Goal: Book appointment/travel/reservation

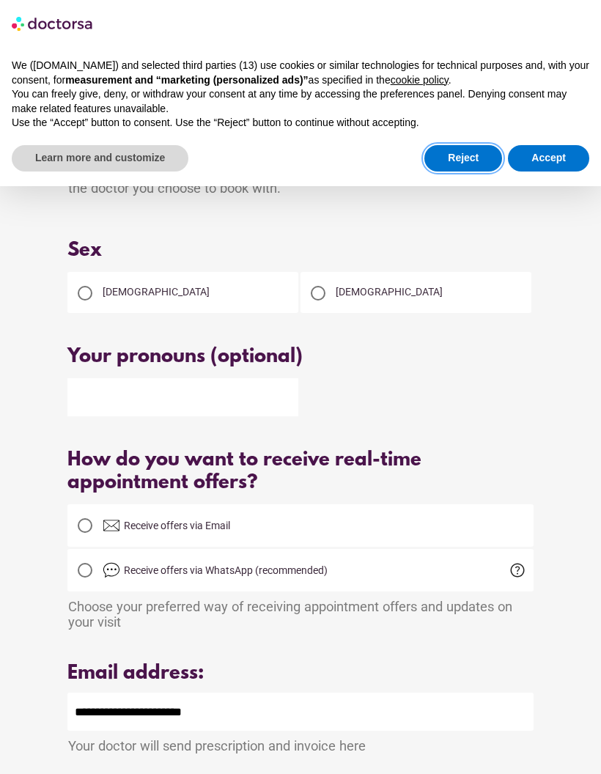
click at [463, 152] on button "Reject" at bounding box center [464, 158] width 78 height 26
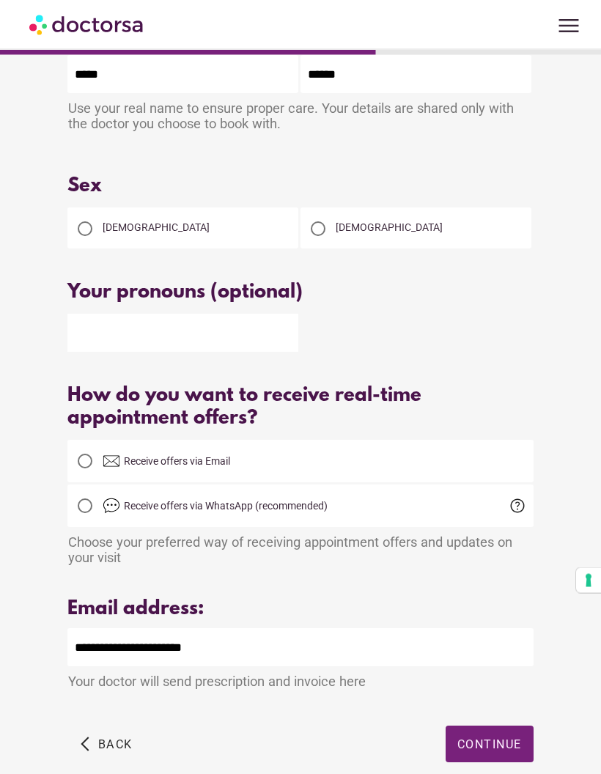
scroll to position [93, 0]
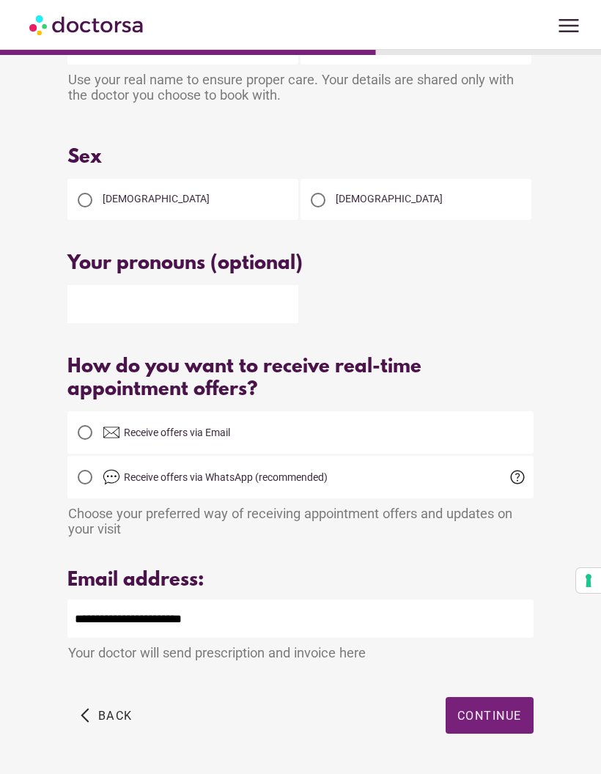
click at [489, 723] on span "Continue" at bounding box center [490, 716] width 65 height 14
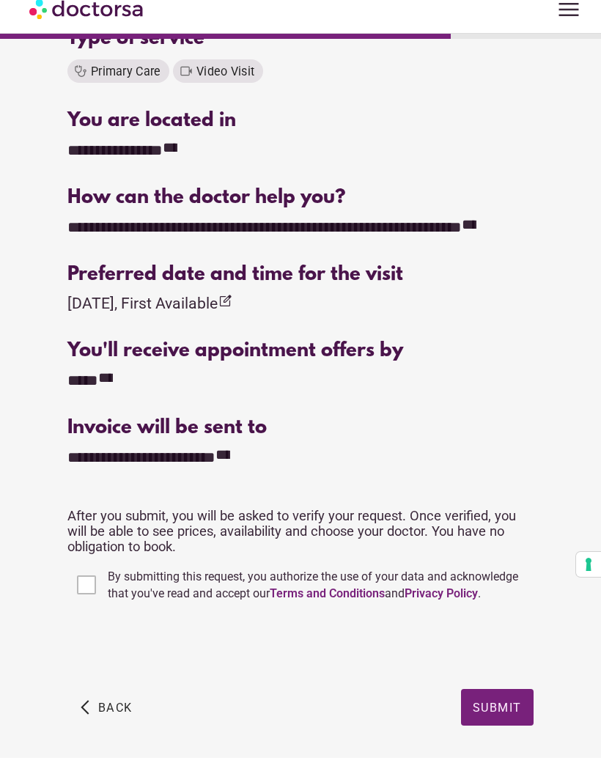
scroll to position [328, 0]
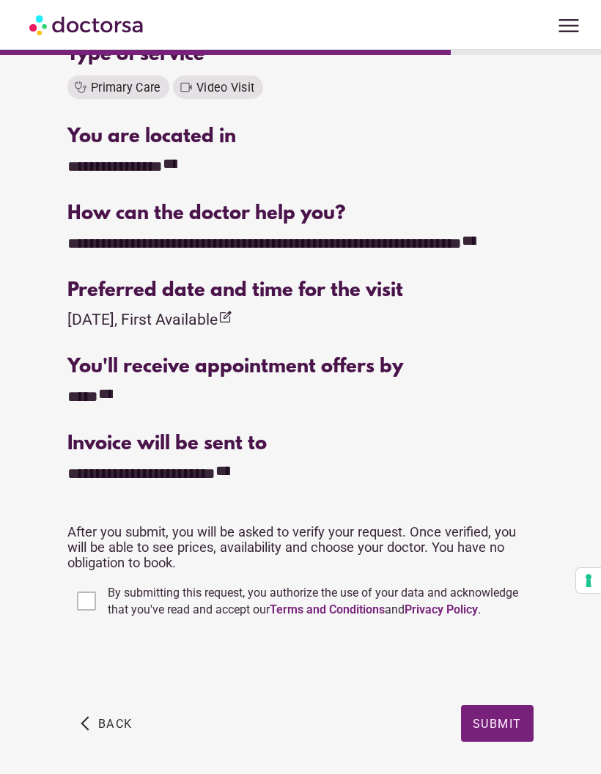
click at [499, 724] on span "Submit" at bounding box center [497, 723] width 49 height 14
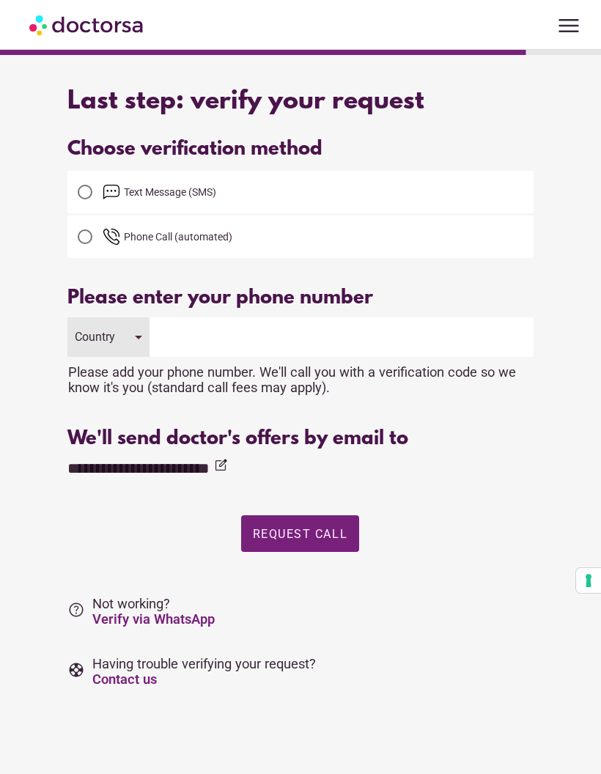
click at [133, 344] on div "Country" at bounding box center [107, 337] width 81 height 40
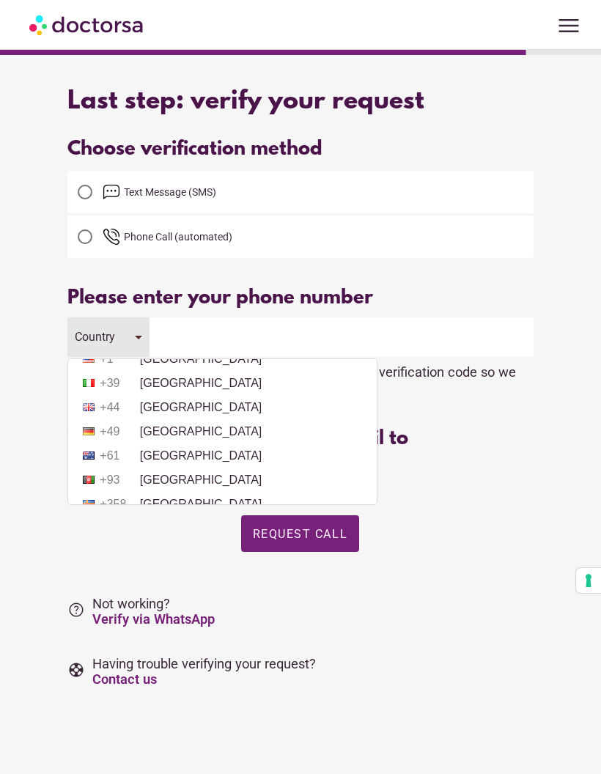
scroll to position [20, 0]
click at [192, 459] on li "+61 Australia" at bounding box center [223, 455] width 294 height 22
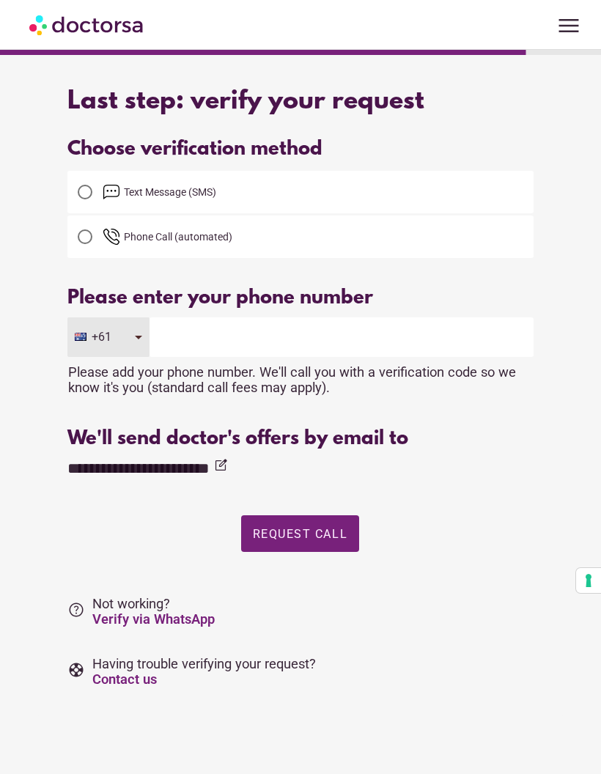
click at [215, 337] on input "tel" at bounding box center [342, 337] width 384 height 40
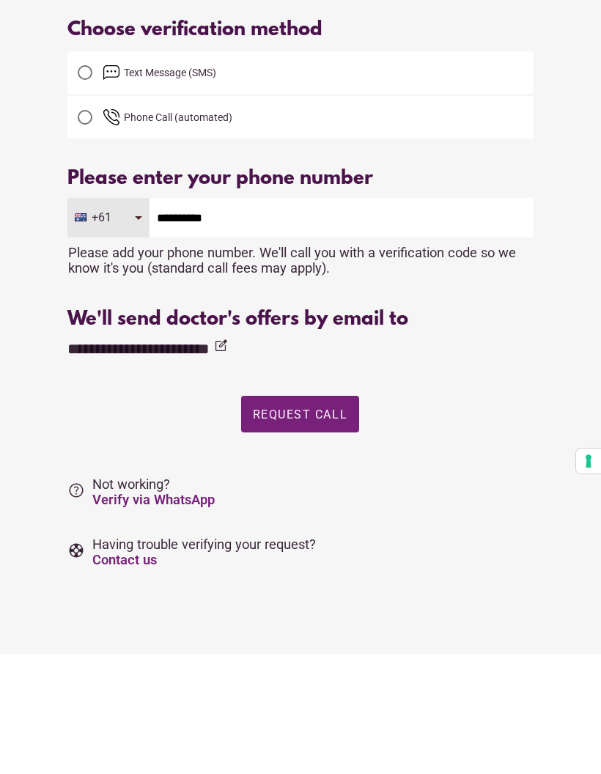
type input "**********"
click at [315, 527] on span "Request Call" at bounding box center [300, 534] width 95 height 14
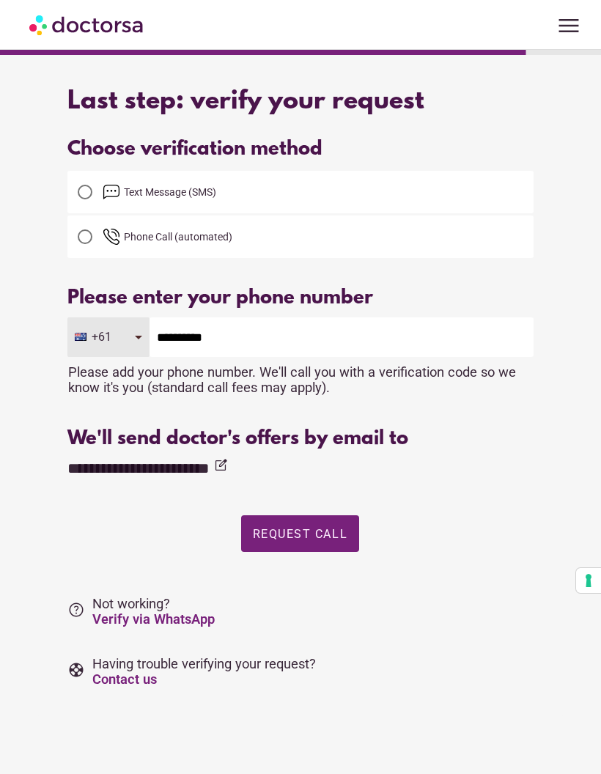
scroll to position [0, 0]
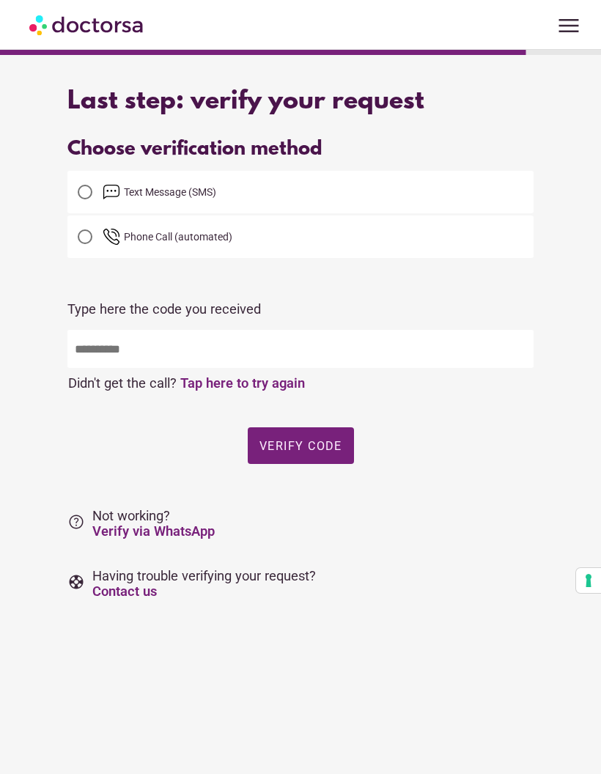
click at [207, 353] on input "text" at bounding box center [300, 349] width 466 height 38
type input "*****"
click at [306, 427] on span "button" at bounding box center [301, 445] width 106 height 37
